Goal: Communication & Community: Share content

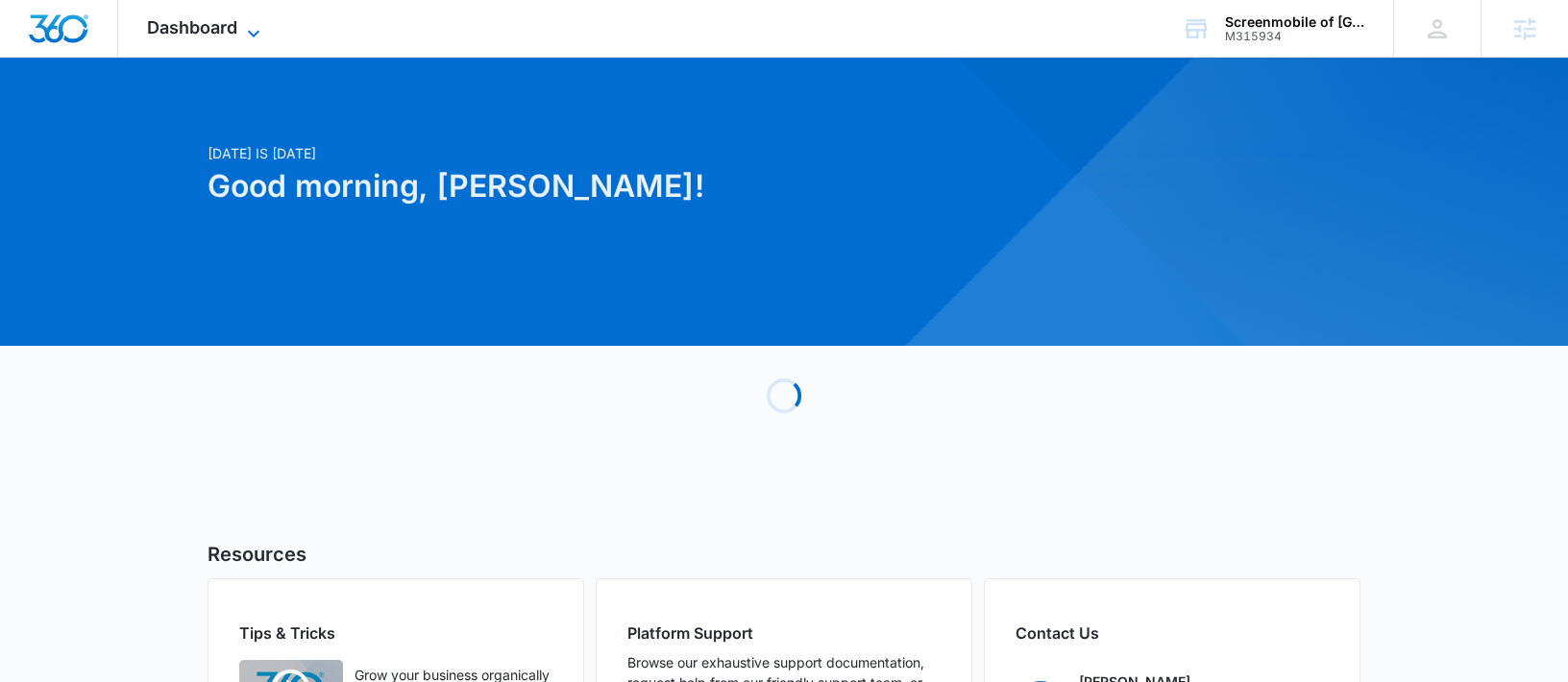
click at [225, 27] on span "Dashboard" at bounding box center [192, 27] width 91 height 20
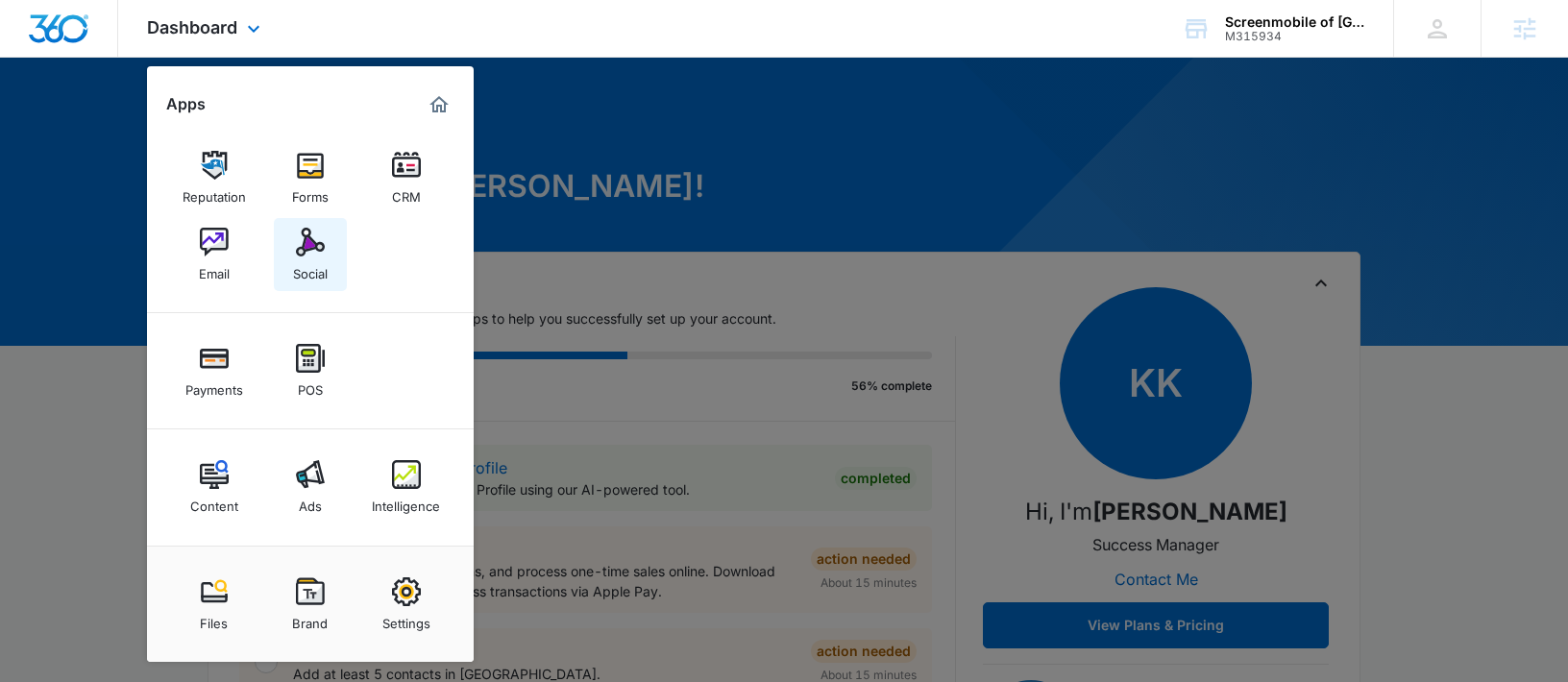
click at [293, 240] on link "Social" at bounding box center [310, 255] width 73 height 73
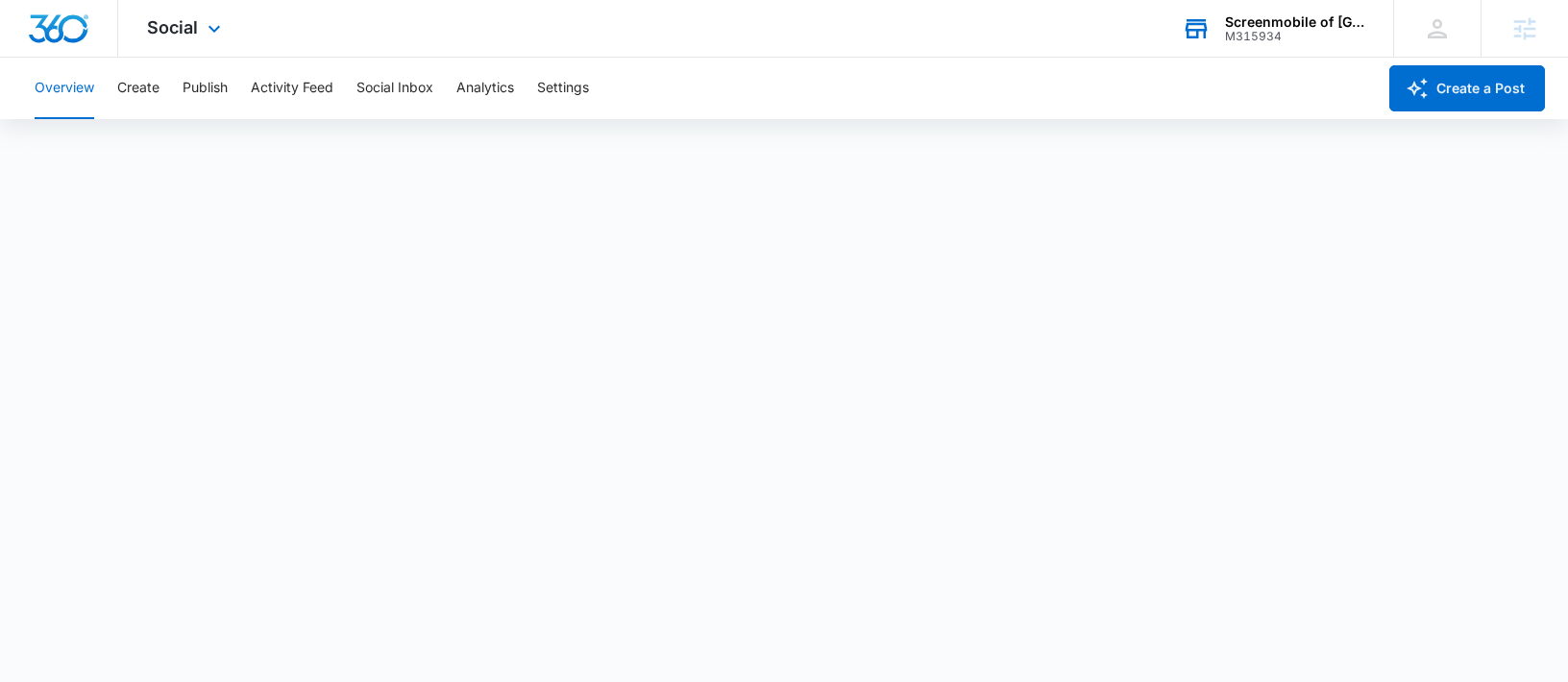
click at [1318, 30] on div "M315934" at bounding box center [1295, 37] width 141 height 14
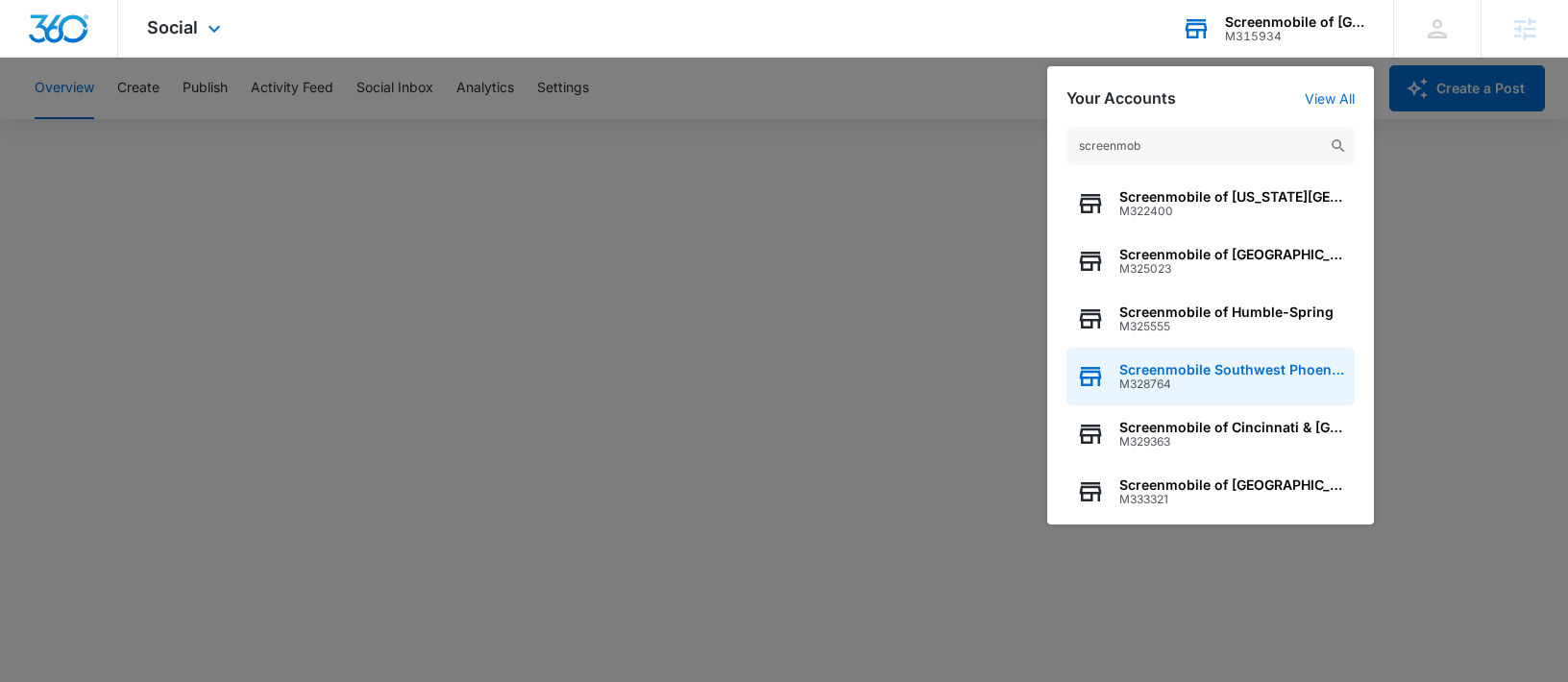
scroll to position [188, 0]
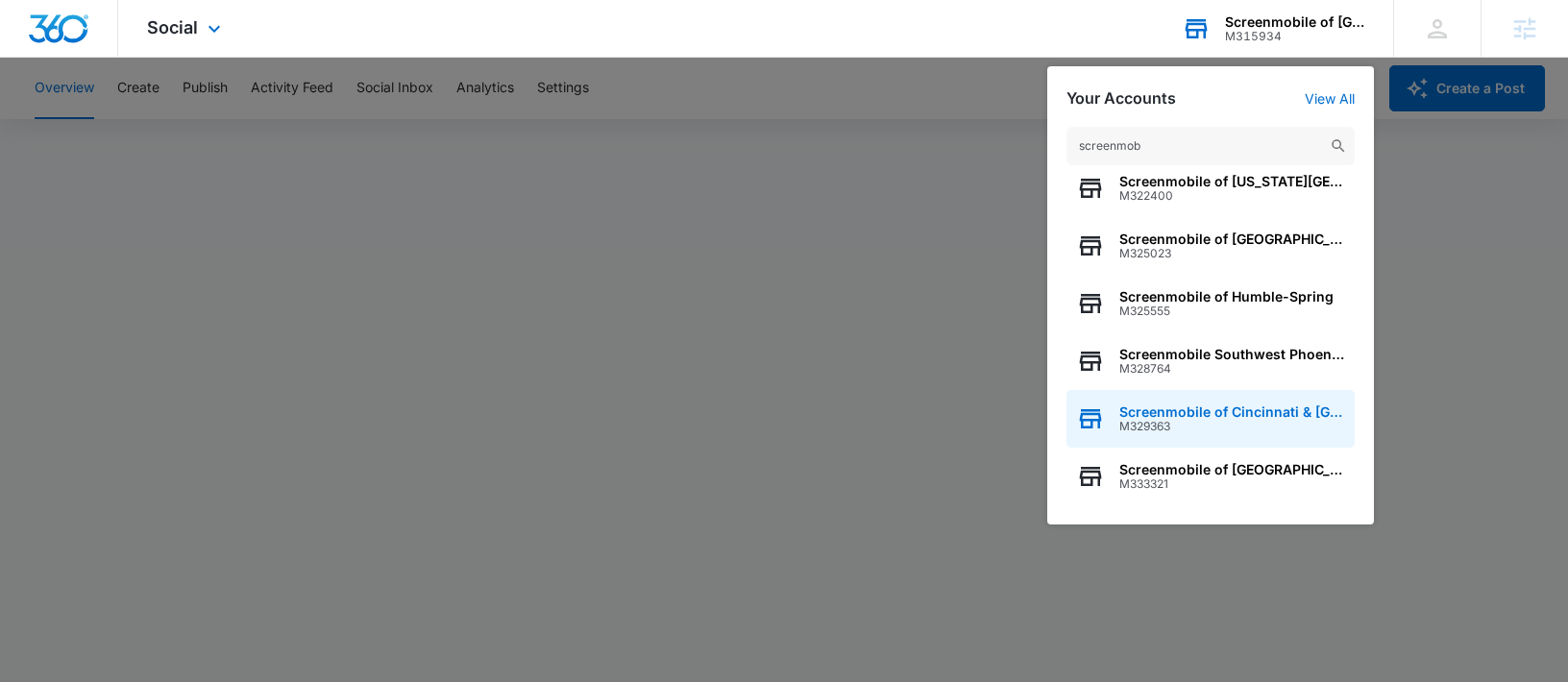
type input "screenmob"
click at [1183, 407] on span "Screenmobile of Cincinnati & [GEOGRAPHIC_DATA]" at bounding box center [1231, 413] width 225 height 16
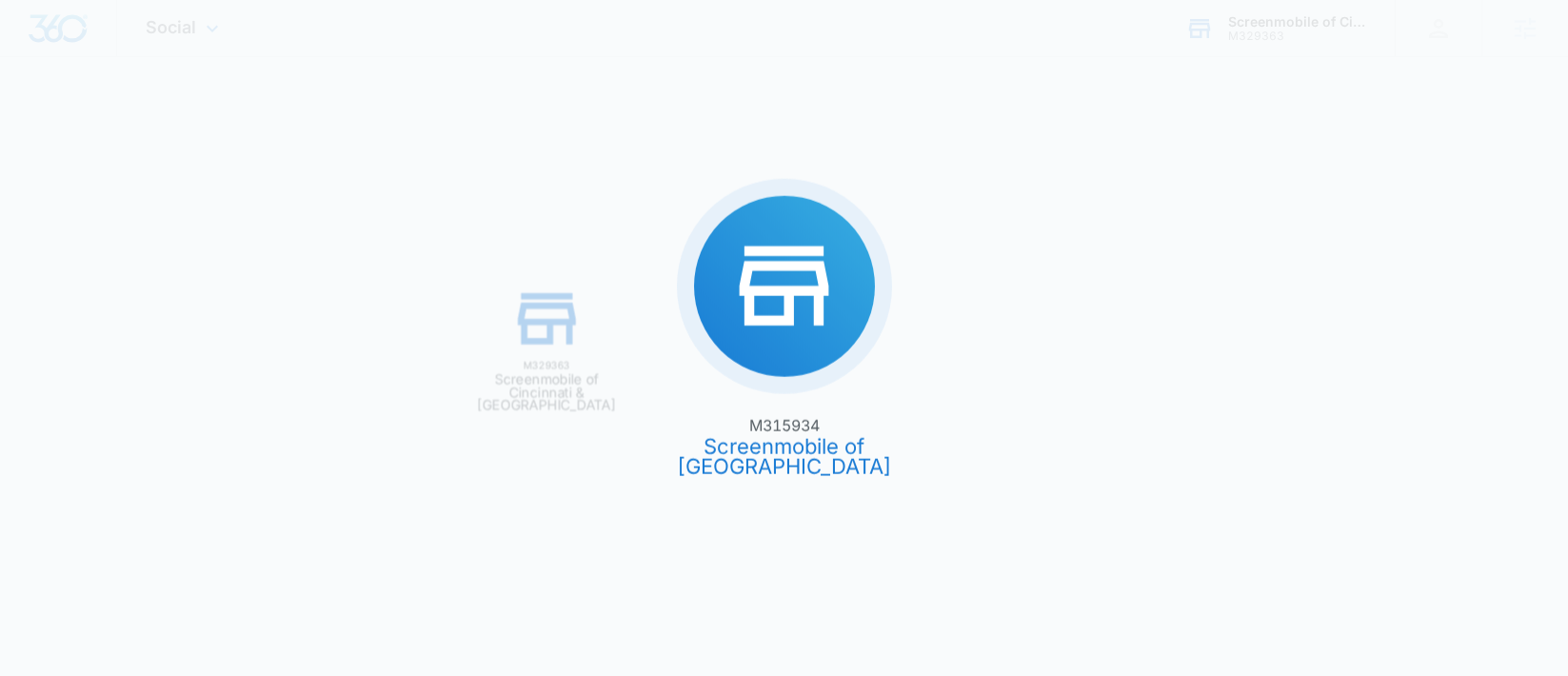
click at [1173, 407] on div "M315934 Screenmobile of Glendale M329363 Screenmobile of [GEOGRAPHIC_DATA] & [G…" at bounding box center [784, 338] width 1568 height 676
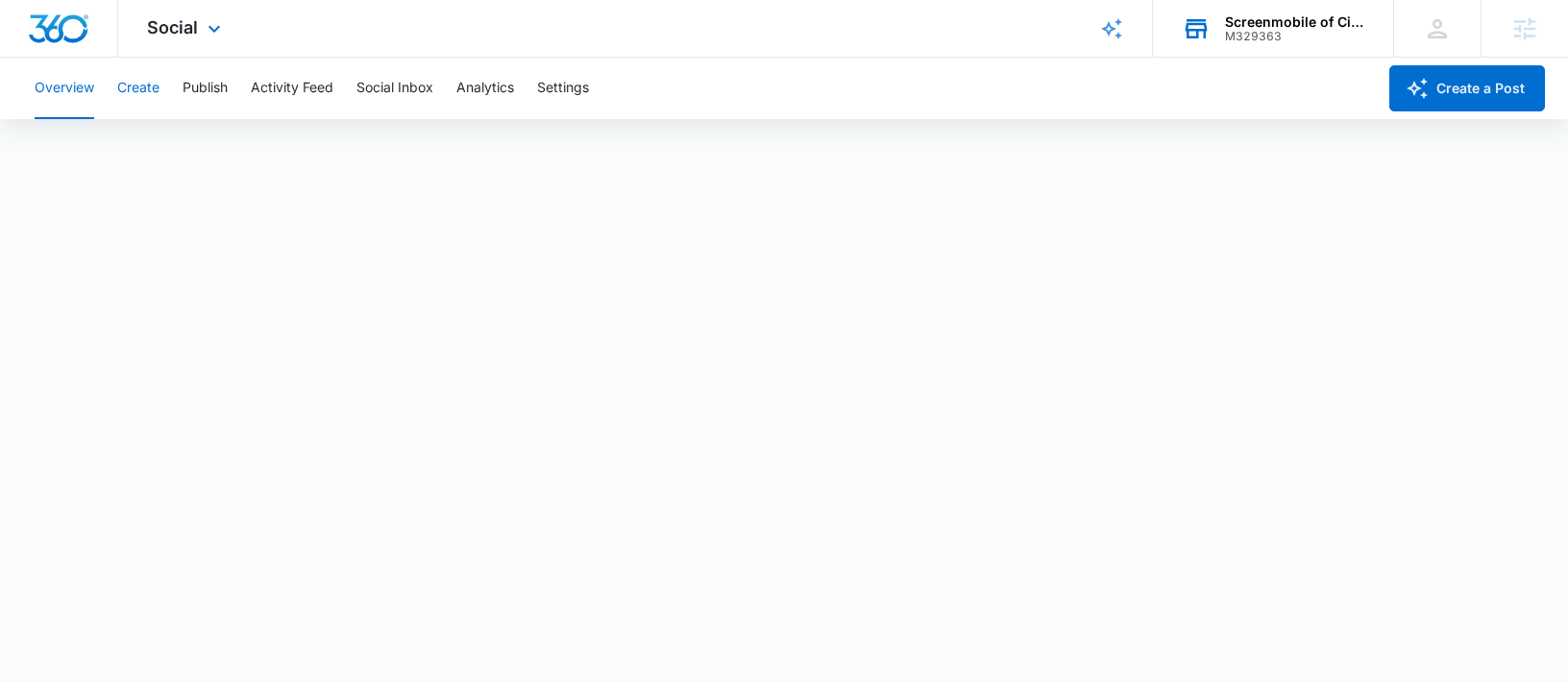
click at [144, 95] on button "Create" at bounding box center [138, 88] width 42 height 61
